Goal: Transaction & Acquisition: Book appointment/travel/reservation

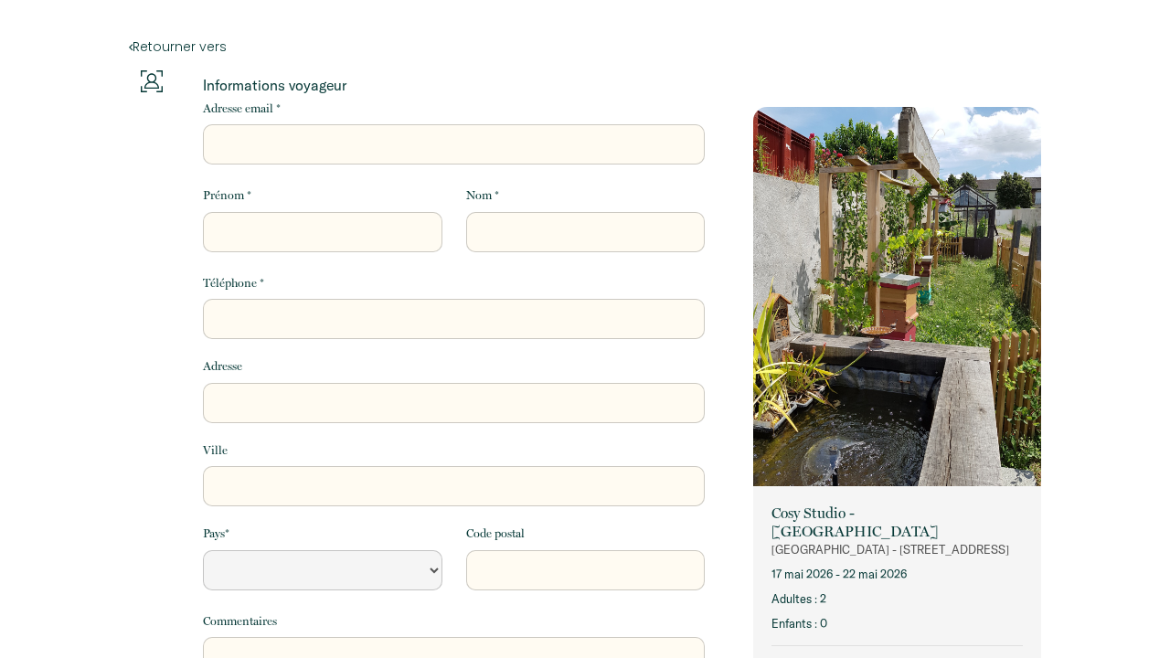
select select "Default select example"
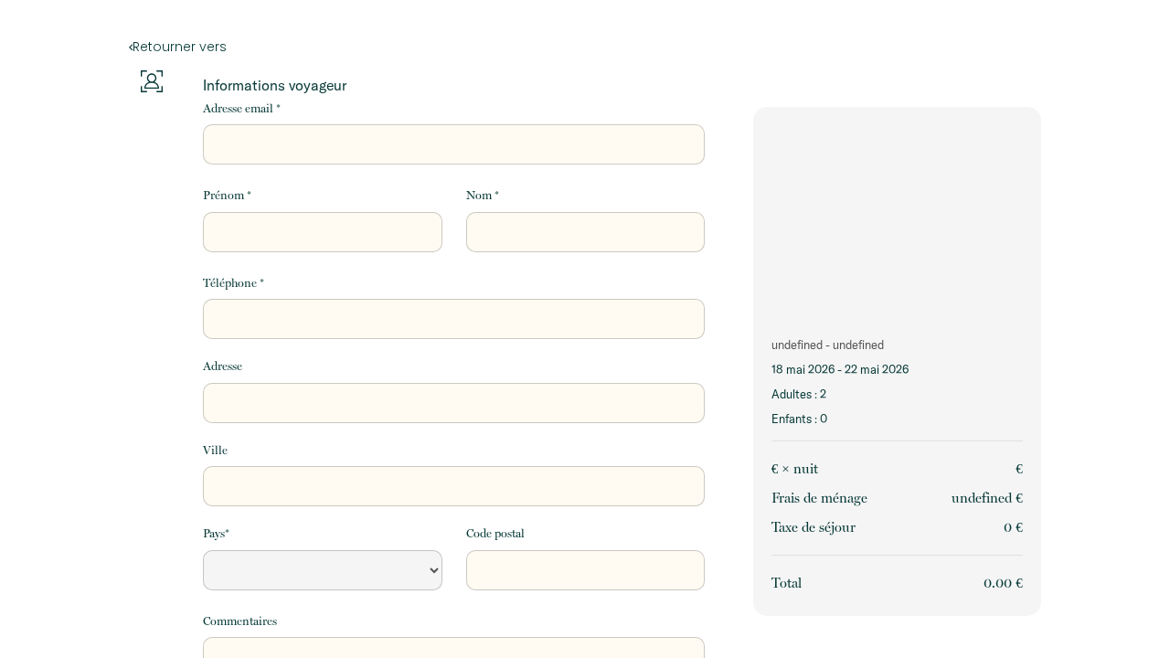
select select "Default select example"
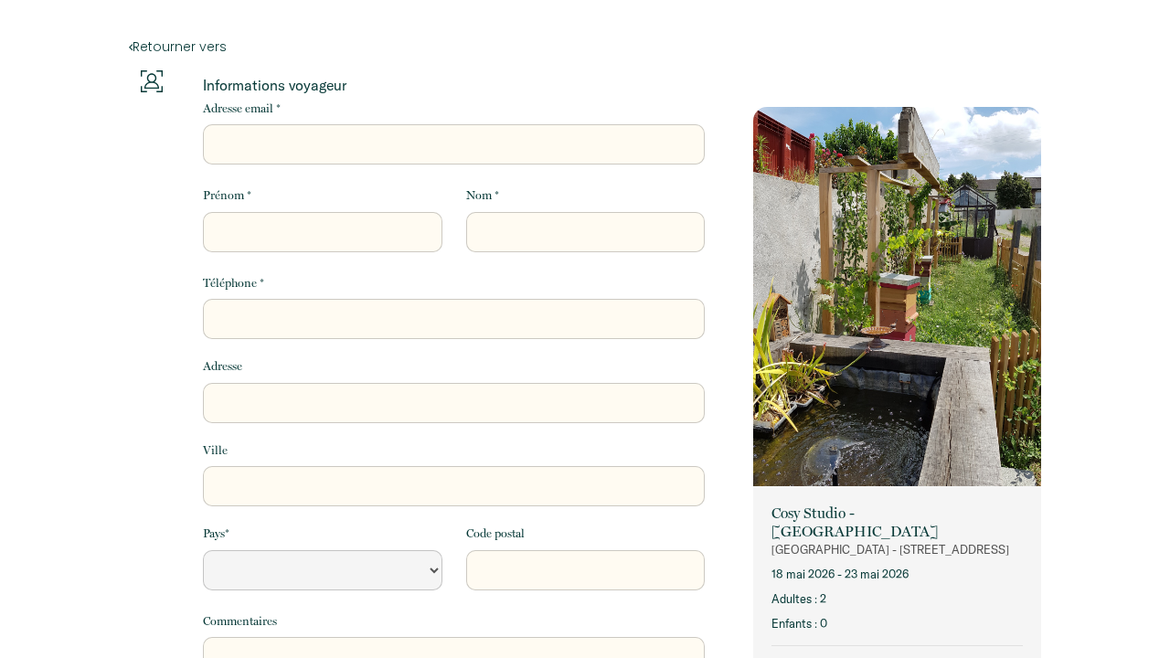
select select "Default select example"
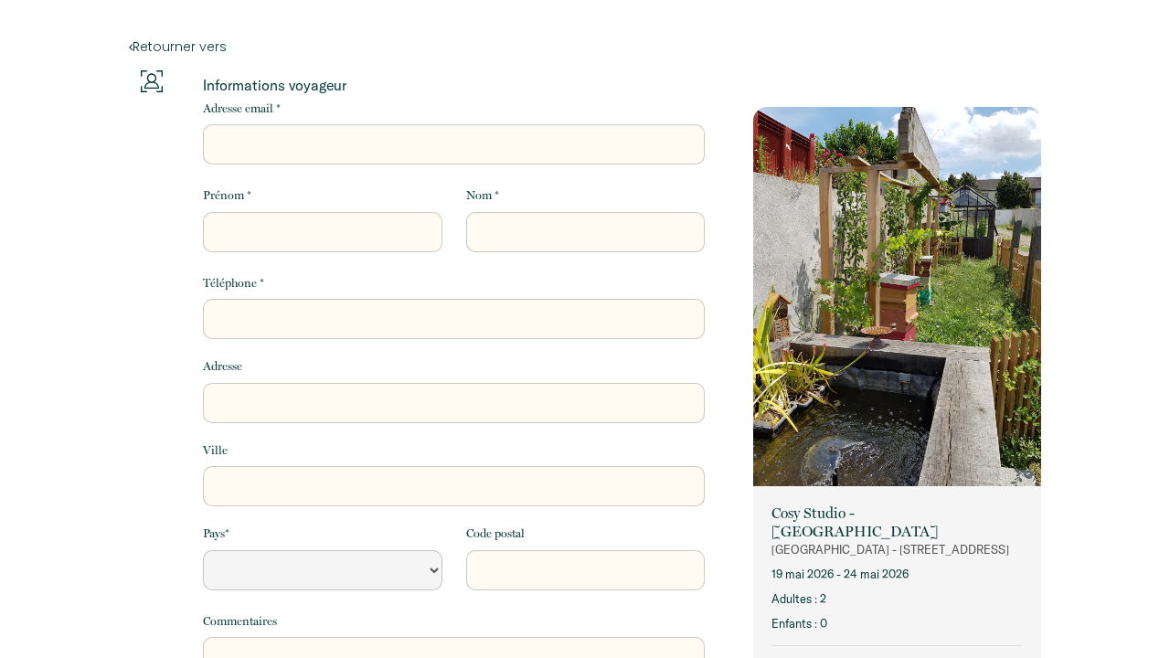
select select "Default select example"
